Goal: Task Accomplishment & Management: Manage account settings

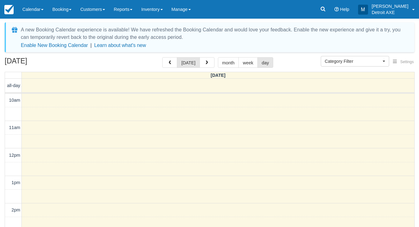
select select
click at [205, 58] on button "button" at bounding box center [207, 62] width 15 height 11
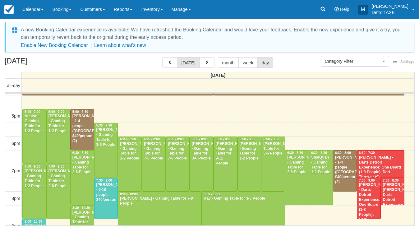
scroll to position [174, 0]
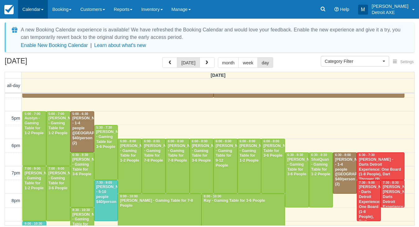
click at [32, 12] on link "Calendar" at bounding box center [33, 9] width 30 height 19
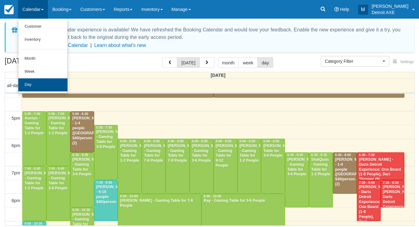
click at [30, 88] on link "Day" at bounding box center [42, 84] width 49 height 13
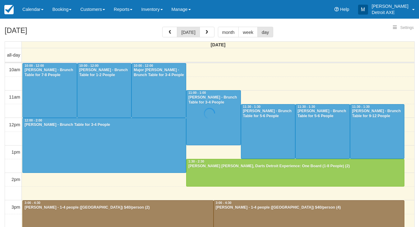
select select
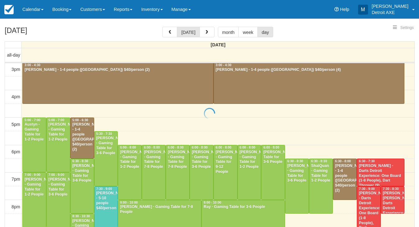
select select
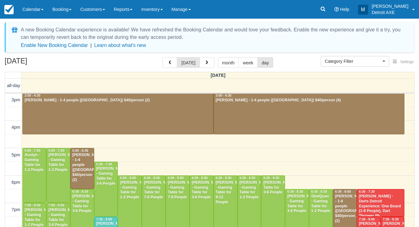
click at [206, 56] on div "A new Booking Calendar experience is available! We have refreshed the Booking C…" at bounding box center [210, 141] width 410 height 239
click at [206, 59] on button "button" at bounding box center [207, 62] width 15 height 11
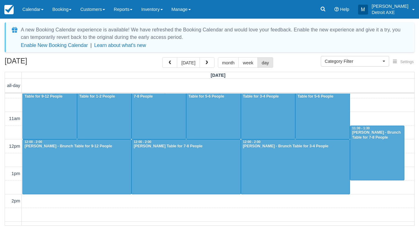
scroll to position [10, 0]
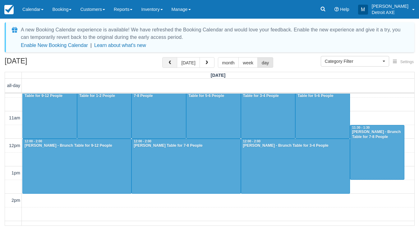
click at [174, 62] on button "button" at bounding box center [169, 62] width 15 height 11
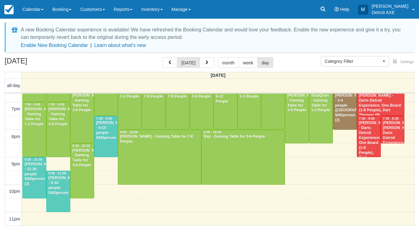
scroll to position [239, 0]
click at [212, 63] on button "button" at bounding box center [207, 62] width 15 height 11
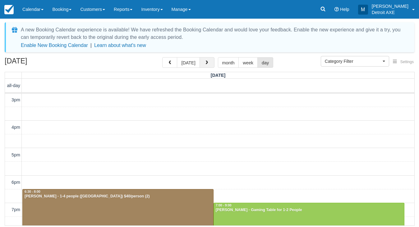
scroll to position [138, 0]
click at [212, 63] on button "button" at bounding box center [207, 62] width 15 height 11
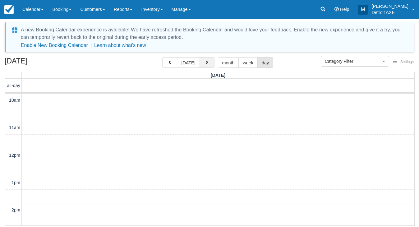
scroll to position [138, 0]
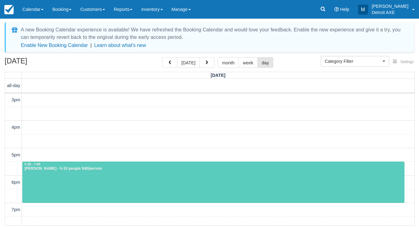
click at [214, 63] on div "today month week day" at bounding box center [217, 62] width 111 height 11
click at [210, 61] on button "button" at bounding box center [207, 62] width 15 height 11
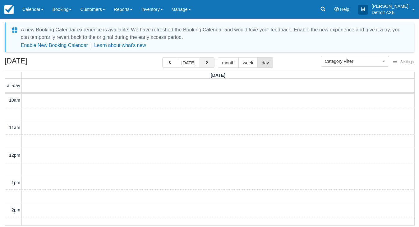
scroll to position [138, 0]
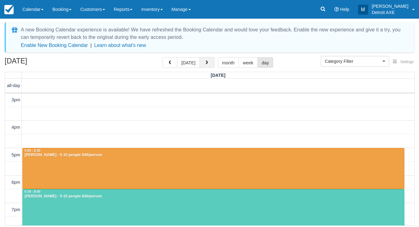
click at [207, 65] on span "button" at bounding box center [207, 63] width 4 height 4
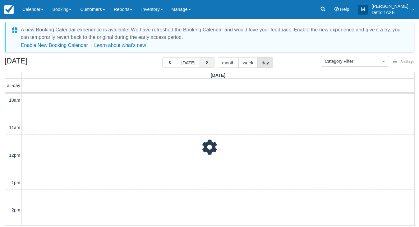
scroll to position [138, 0]
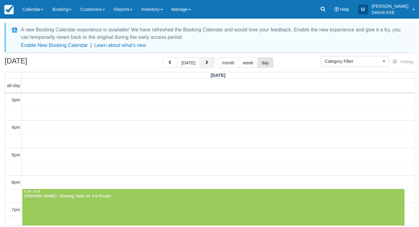
click at [207, 65] on span "button" at bounding box center [207, 63] width 4 height 4
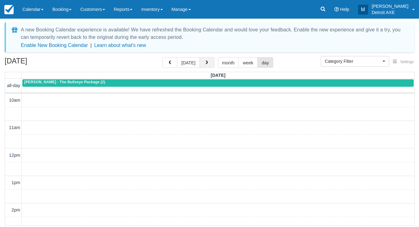
scroll to position [138, 0]
